Goal: Information Seeking & Learning: Learn about a topic

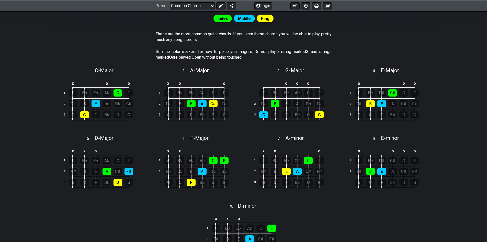
scroll to position [128, 0]
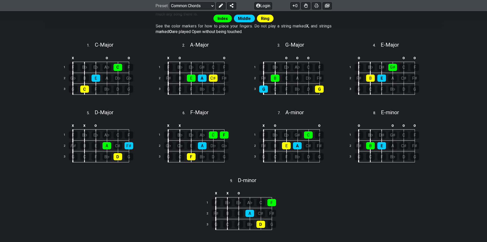
click at [0, 145] on div "Index Middle Ring These are the most common guitar chords. If you learn these c…" at bounding box center [243, 131] width 487 height 302
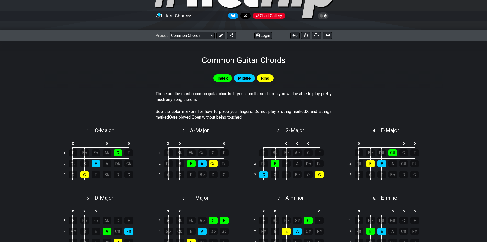
scroll to position [0, 0]
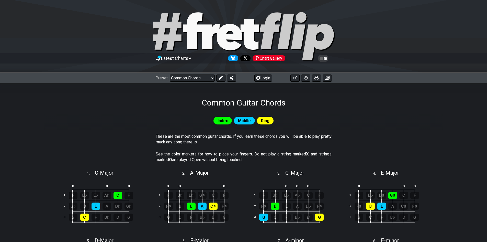
click at [223, 120] on span "Index" at bounding box center [223, 120] width 10 height 7
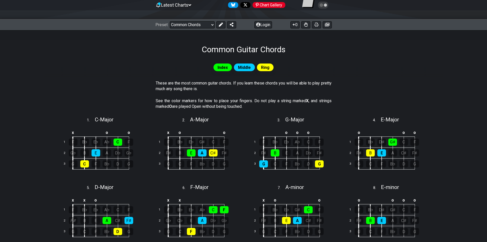
scroll to position [51, 0]
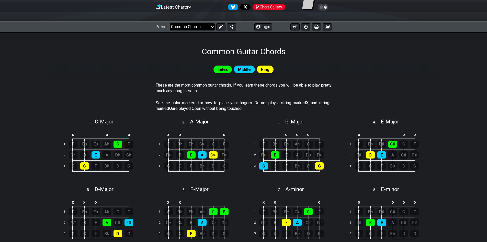
click at [199, 27] on select "Welcome to #fretflip! Initial Preset Custom Preset Minor Pentatonic Major Penta…" at bounding box center [192, 26] width 45 height 7
click at [170, 23] on select "Welcome to #fretflip! Initial Preset Custom Preset Minor Pentatonic Major Penta…" at bounding box center [192, 26] width 45 height 7
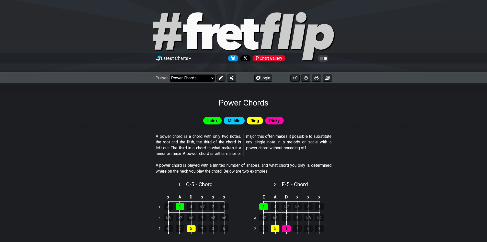
click at [205, 79] on select "Welcome to #fretflip! Initial Preset Custom Preset Minor Pentatonic Major Penta…" at bounding box center [192, 77] width 45 height 7
click at [170, 74] on select "Welcome to #fretflip! Initial Preset Custom Preset Minor Pentatonic Major Penta…" at bounding box center [192, 77] width 45 height 7
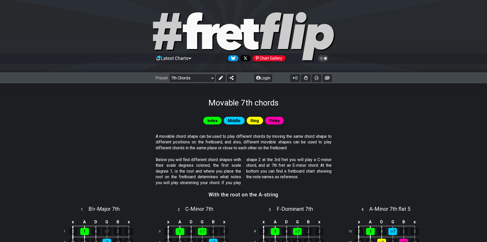
click at [204, 28] on icon at bounding box center [211, 36] width 18 height 25
select select "/welcome"
select select "C"
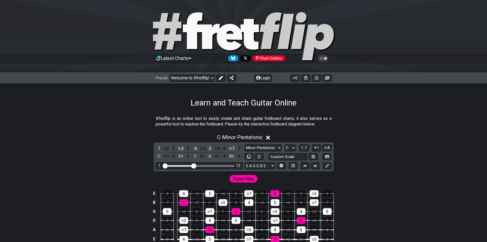
click at [168, 42] on icon at bounding box center [167, 31] width 28 height 37
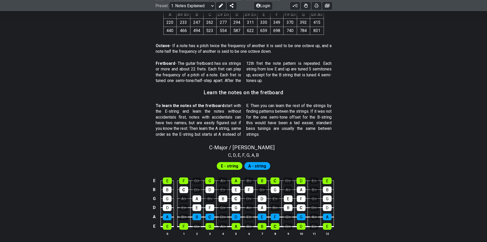
scroll to position [435, 0]
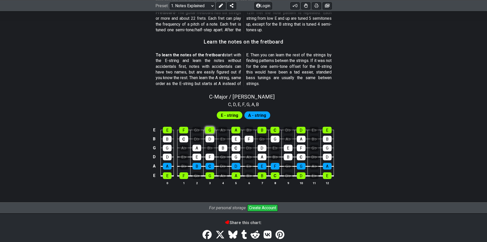
click at [210, 127] on div "G" at bounding box center [209, 130] width 9 height 7
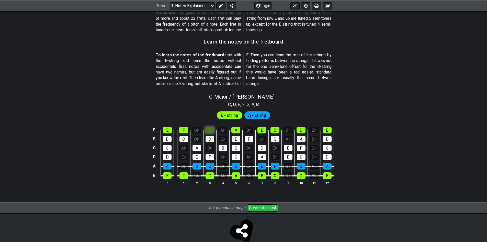
click at [210, 127] on div "G" at bounding box center [209, 130] width 9 height 7
click at [231, 114] on span "E - string" at bounding box center [229, 114] width 17 height 7
click at [264, 120] on div "E E F G♭ G A♭ A B♭ B C D♭ D E♭ E B B C D♭ D E♭ E F G♭ G A♭ A B♭ B G G A♭ A B♭ B…" at bounding box center [243, 156] width 399 height 72
click at [262, 116] on span "A - string" at bounding box center [257, 114] width 18 height 7
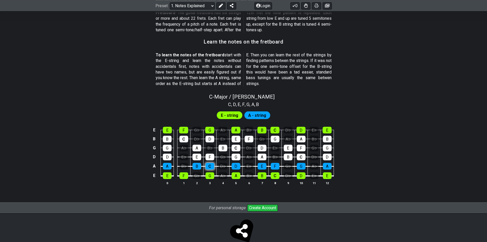
click at [211, 163] on div "C" at bounding box center [210, 166] width 9 height 7
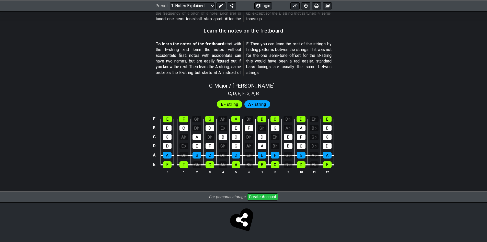
scroll to position [446, 0]
click at [233, 103] on span "E - string" at bounding box center [229, 103] width 17 height 7
click at [250, 134] on div "D♭" at bounding box center [249, 136] width 9 height 7
click at [250, 137] on div "D♭" at bounding box center [249, 136] width 9 height 7
click at [233, 92] on span "D" at bounding box center [234, 93] width 3 height 7
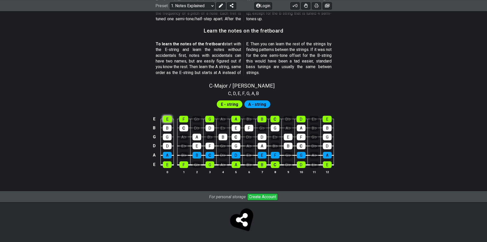
click at [169, 119] on div "E" at bounding box center [167, 119] width 9 height 7
click at [167, 164] on div "E" at bounding box center [167, 164] width 9 height 7
drag, startPoint x: 168, startPoint y: 163, endPoint x: 180, endPoint y: 126, distance: 38.6
click at [167, 162] on div "E" at bounding box center [167, 164] width 9 height 7
click at [168, 118] on div "E" at bounding box center [167, 119] width 9 height 7
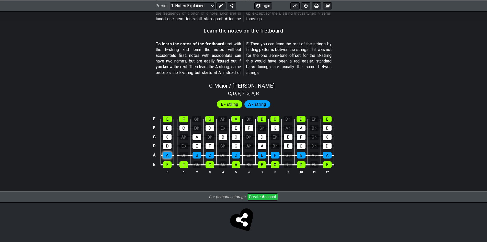
click at [167, 152] on div "A" at bounding box center [167, 155] width 9 height 7
click at [184, 119] on div "F" at bounding box center [183, 119] width 9 height 7
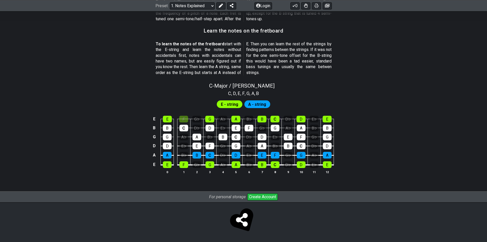
click at [210, 121] on div "G" at bounding box center [209, 119] width 9 height 7
click at [236, 117] on div "A" at bounding box center [235, 119] width 9 height 7
click at [261, 120] on div "B" at bounding box center [261, 119] width 9 height 7
drag, startPoint x: 260, startPoint y: 117, endPoint x: 243, endPoint y: 118, distance: 17.1
click at [261, 118] on div "B" at bounding box center [261, 119] width 9 height 7
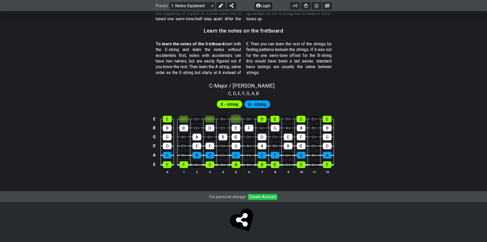
click at [232, 118] on div "A" at bounding box center [235, 119] width 9 height 7
click at [211, 117] on div "G" at bounding box center [209, 119] width 9 height 7
click at [185, 118] on div "F" at bounding box center [183, 119] width 9 height 7
click at [197, 163] on div "G♭" at bounding box center [197, 164] width 9 height 7
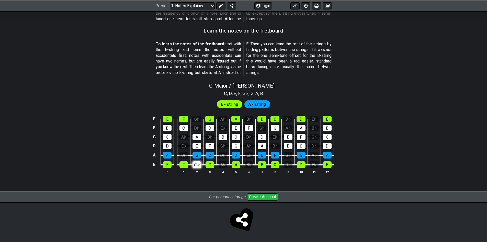
click at [197, 163] on div "G♭" at bounding box center [197, 164] width 9 height 7
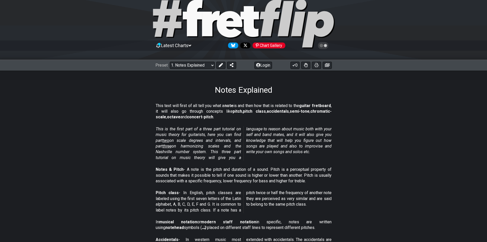
scroll to position [0, 0]
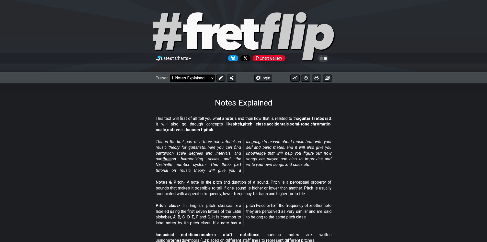
click at [207, 78] on select "Welcome to #fretflip! Initial Preset Custom Preset Minor Pentatonic Major Penta…" at bounding box center [192, 77] width 45 height 7
click at [170, 74] on select "Welcome to #fretflip! Initial Preset Custom Preset Minor Pentatonic Major Penta…" at bounding box center [192, 77] width 45 height 7
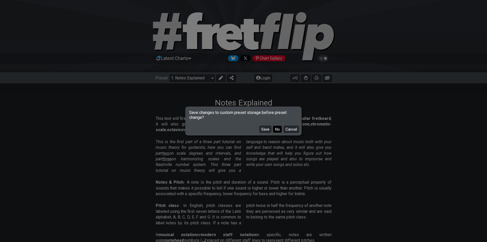
click at [276, 128] on button "No" at bounding box center [277, 129] width 9 height 7
select select "/scale-degrees-and-intervals"
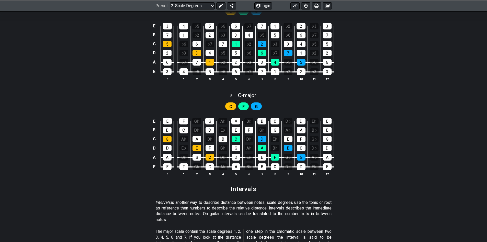
scroll to position [1227, 0]
